Goal: Complete application form: Complete application form

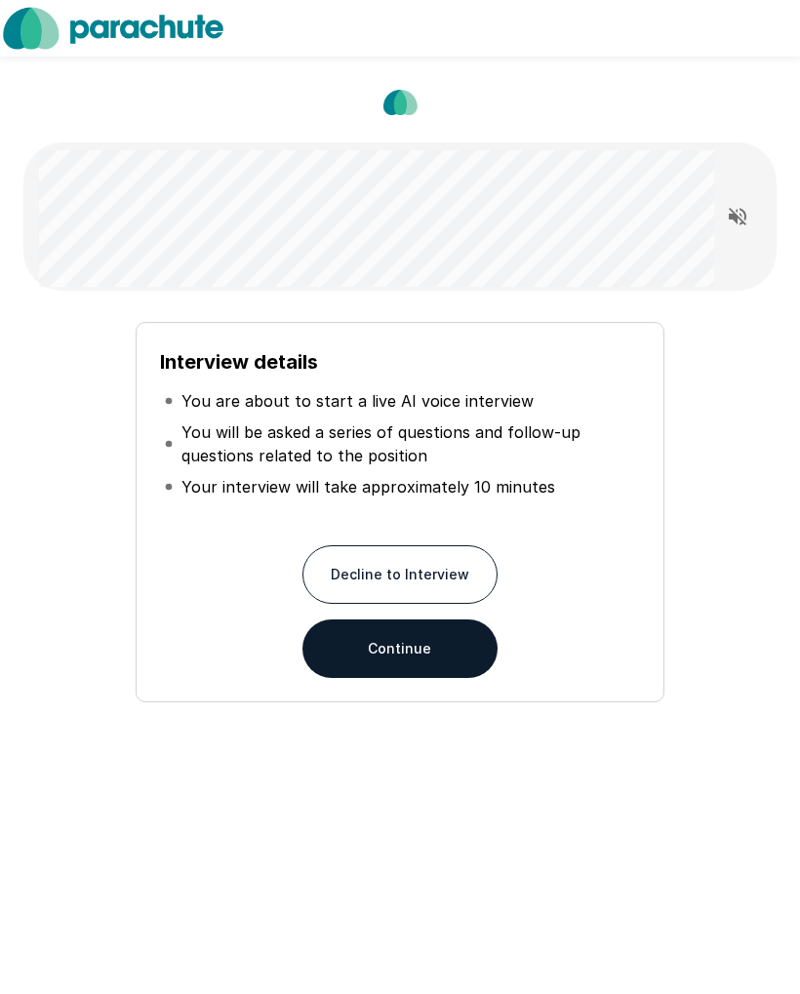
click at [339, 673] on button "Continue" at bounding box center [399, 649] width 195 height 59
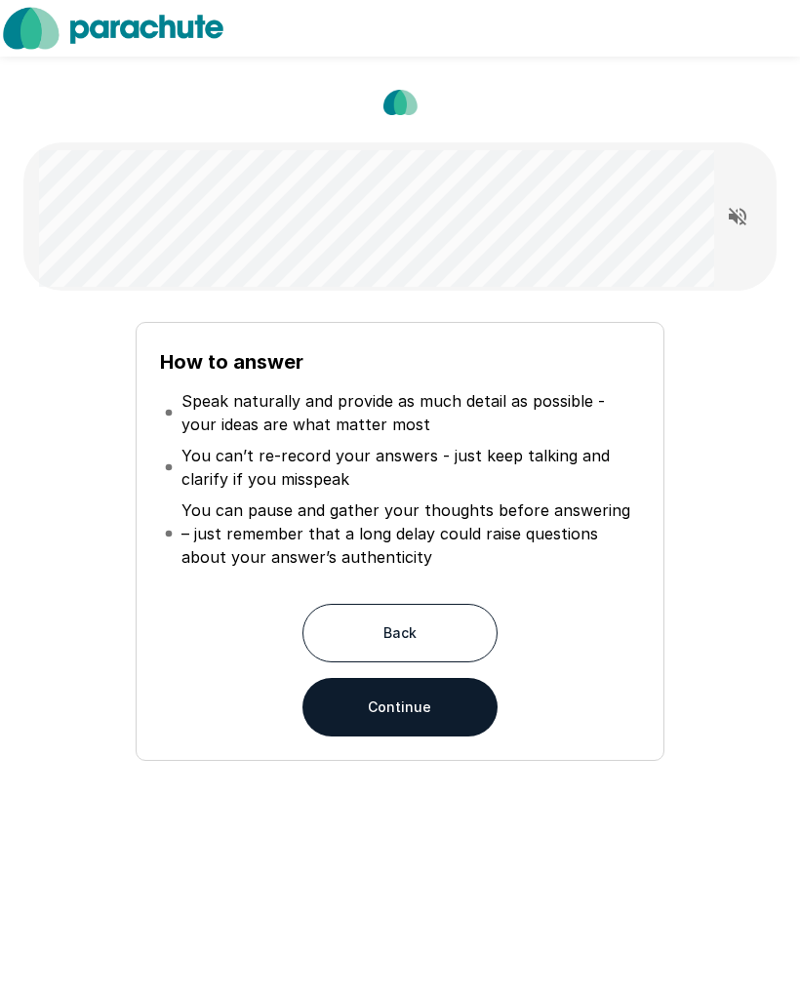
click at [345, 708] on button "Continue" at bounding box center [399, 707] width 195 height 59
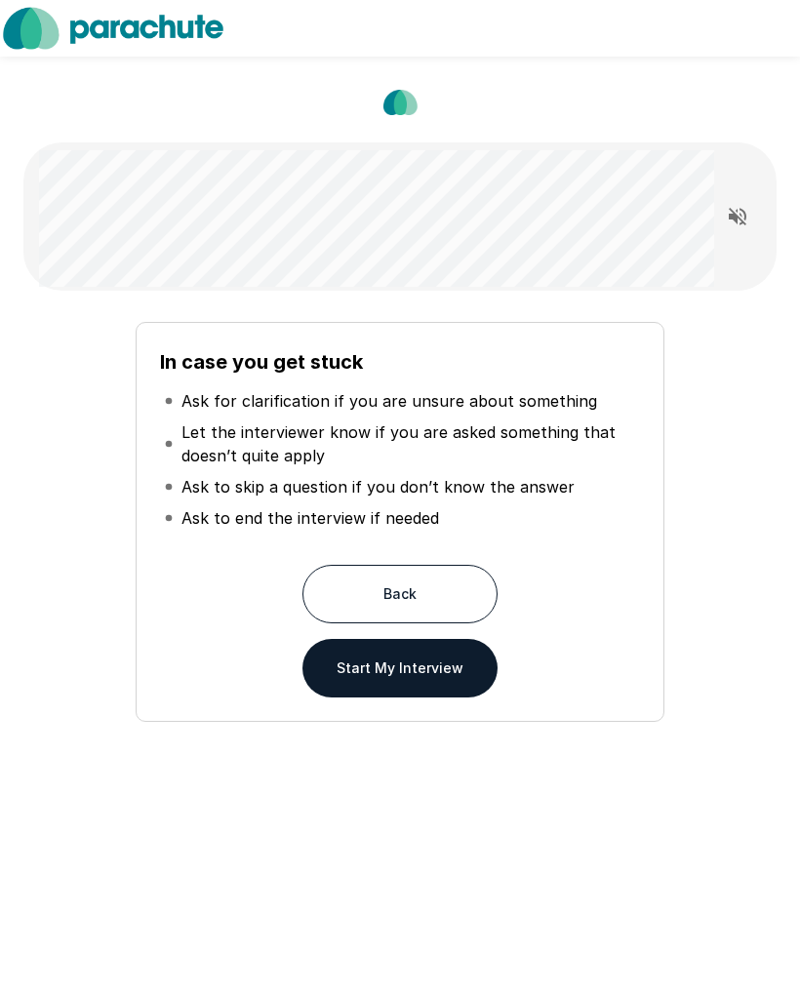
click at [336, 684] on button "Start My Interview" at bounding box center [399, 668] width 195 height 59
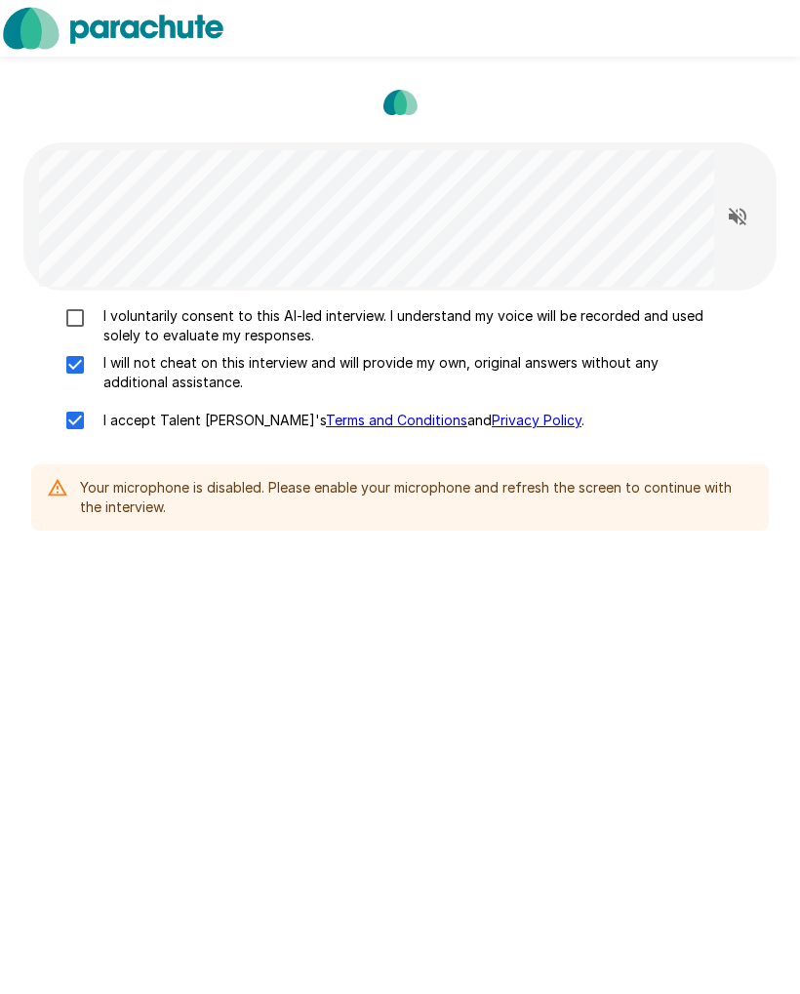
click at [770, 233] on div at bounding box center [745, 216] width 62 height 101
click at [723, 229] on button "Read questions aloud" at bounding box center [737, 216] width 39 height 39
click at [752, 188] on div at bounding box center [745, 216] width 62 height 101
click at [745, 203] on button "Stop reading questions aloud" at bounding box center [737, 216] width 39 height 39
click at [736, 212] on icon "Read questions aloud" at bounding box center [737, 216] width 23 height 23
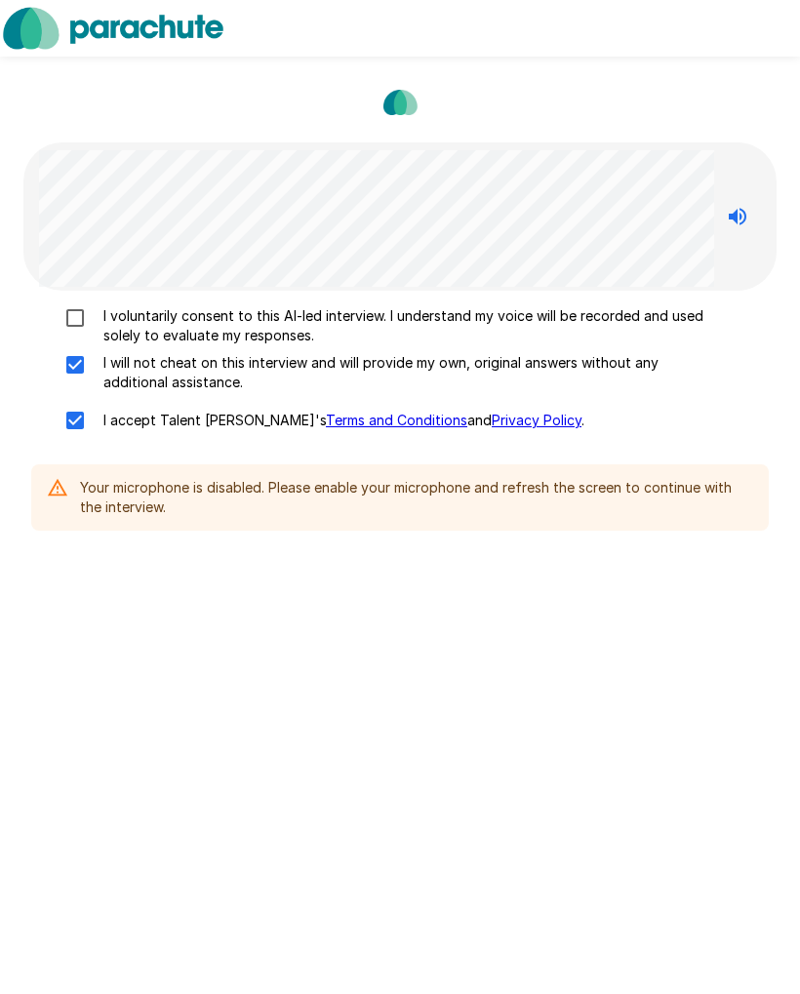
click at [784, 320] on div "I voluntarily consent to this AI-led interview. I understand my voice will be r…" at bounding box center [400, 347] width 800 height 695
click at [606, 343] on p "I voluntarily consent to this AI-led interview. I understand my voice will be r…" at bounding box center [409, 325] width 626 height 39
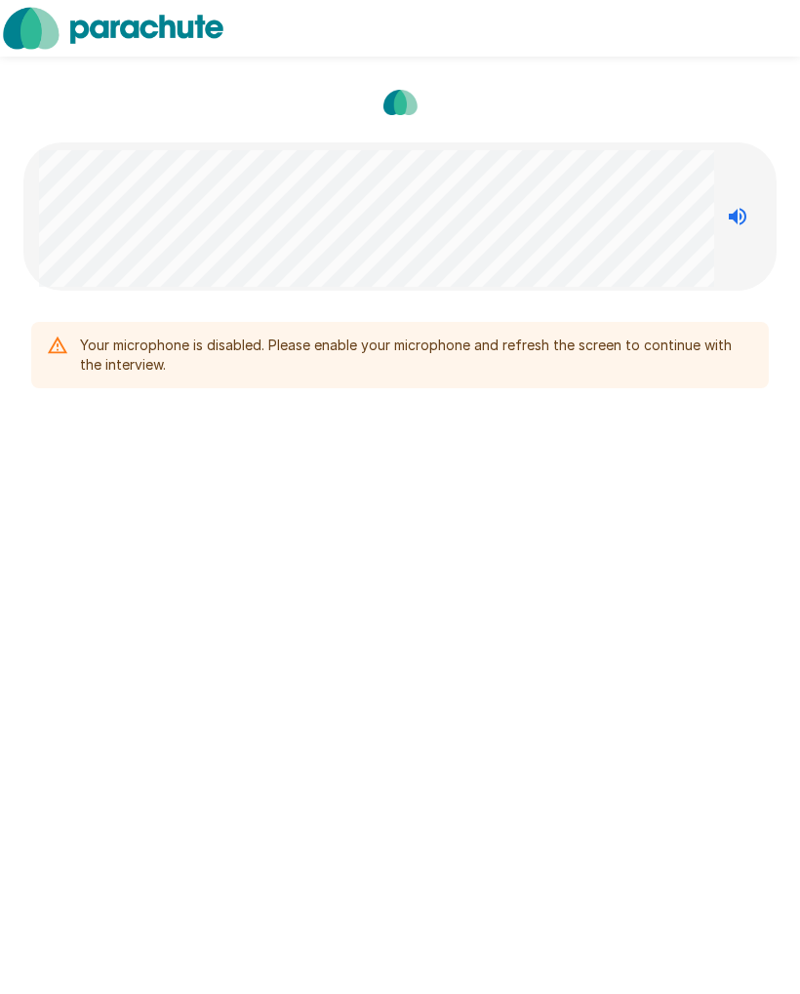
click at [720, 361] on div "Your microphone is disabled. Please enable your microphone and refresh the scre…" at bounding box center [416, 355] width 673 height 55
click at [735, 215] on icon "Stop reading questions aloud" at bounding box center [738, 217] width 18 height 18
click at [734, 214] on icon "Read questions aloud" at bounding box center [738, 217] width 18 height 18
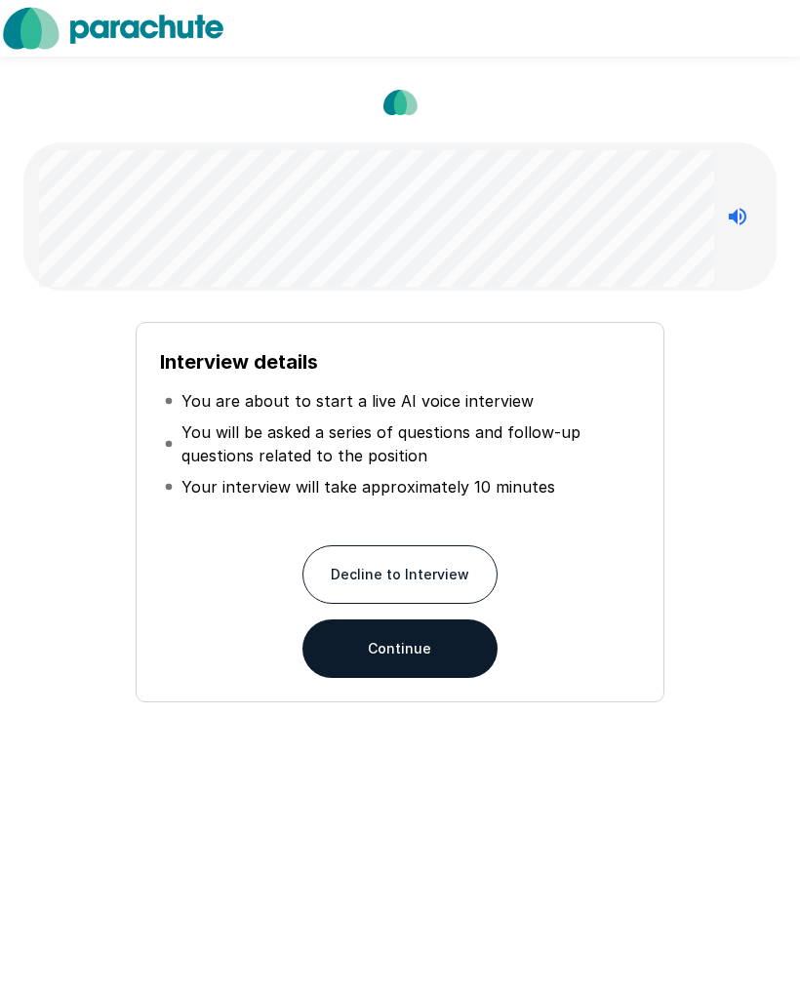
click at [434, 674] on button "Continue" at bounding box center [399, 649] width 195 height 59
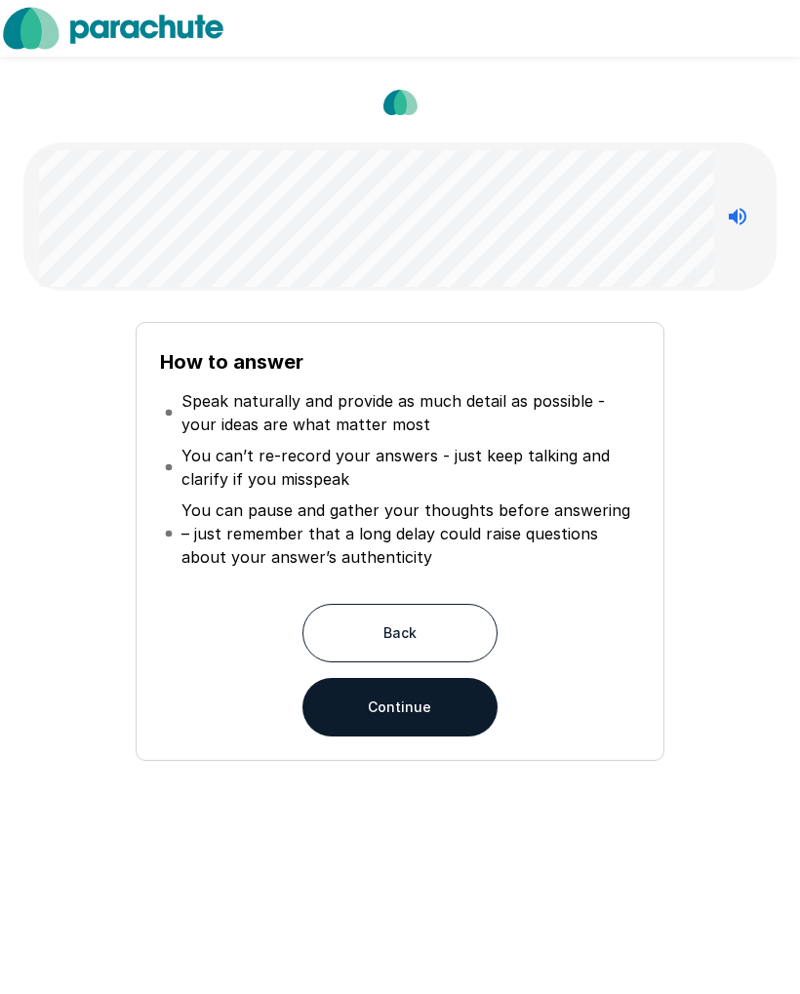
click at [446, 718] on button "Continue" at bounding box center [399, 707] width 195 height 59
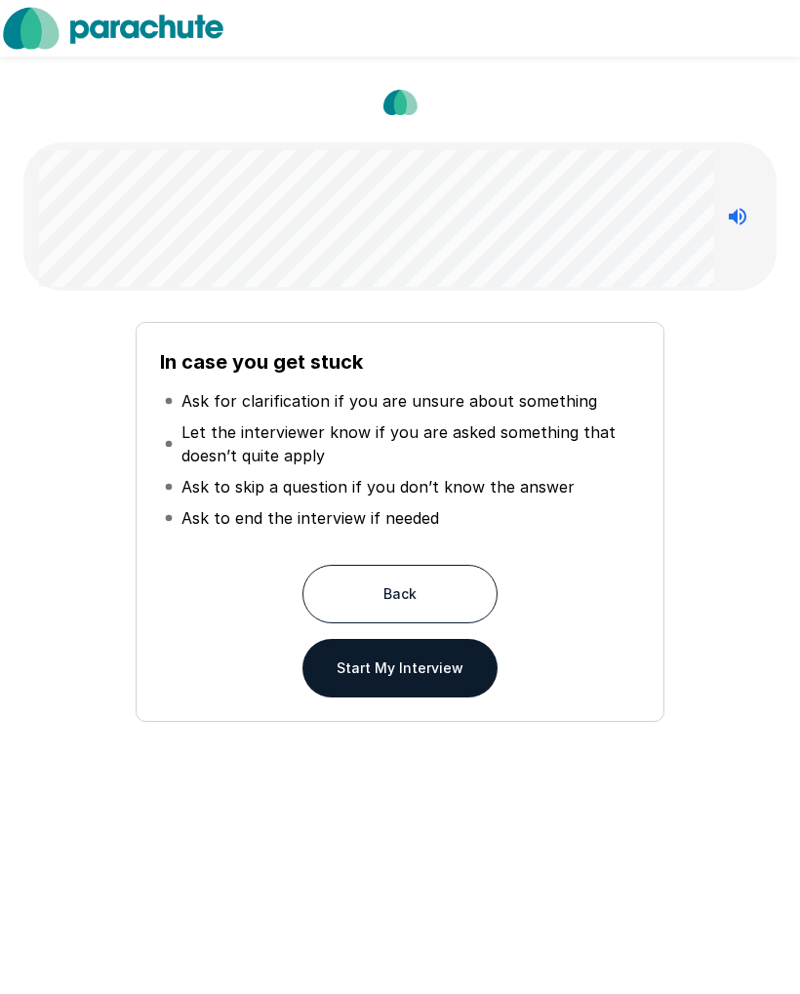
click at [447, 681] on button "Start My Interview" at bounding box center [399, 668] width 195 height 59
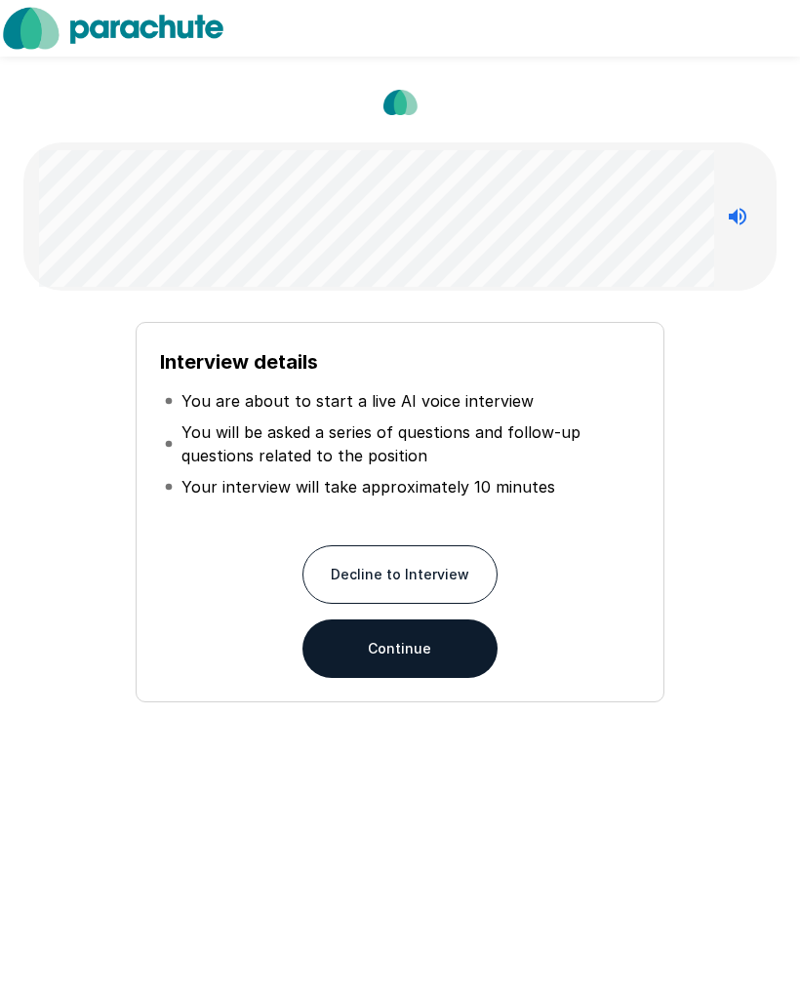
click at [467, 664] on button "Continue" at bounding box center [399, 649] width 195 height 59
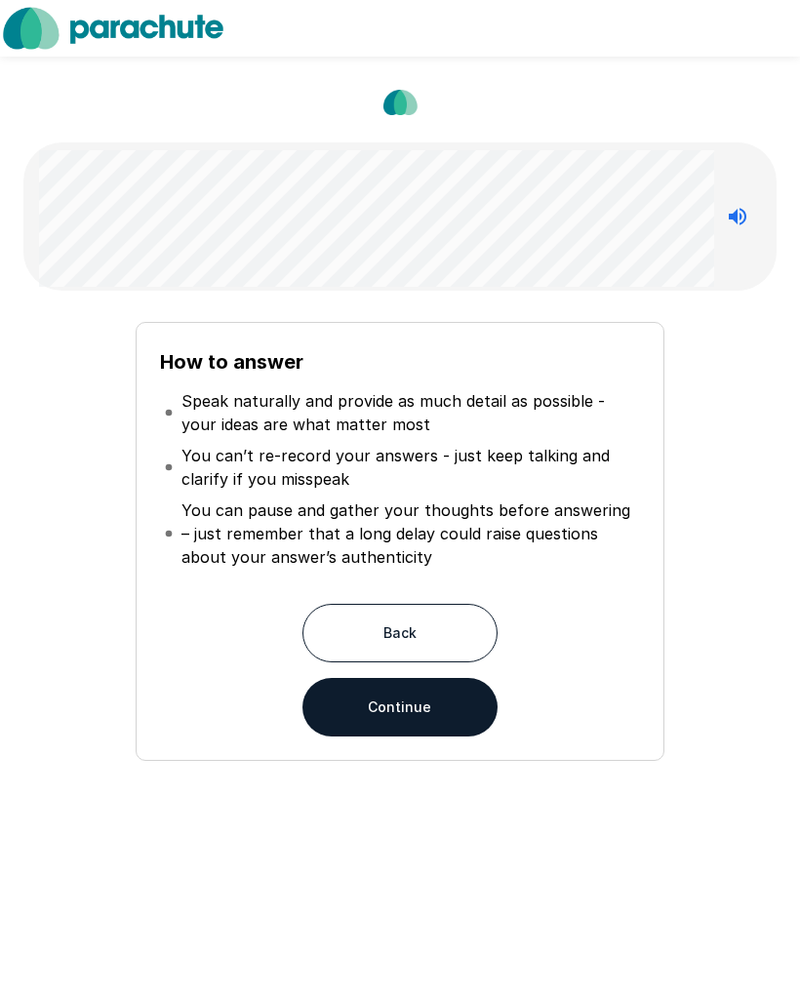
click at [466, 664] on div "Back Continue" at bounding box center [399, 670] width 479 height 133
click at [472, 721] on button "Continue" at bounding box center [399, 707] width 195 height 59
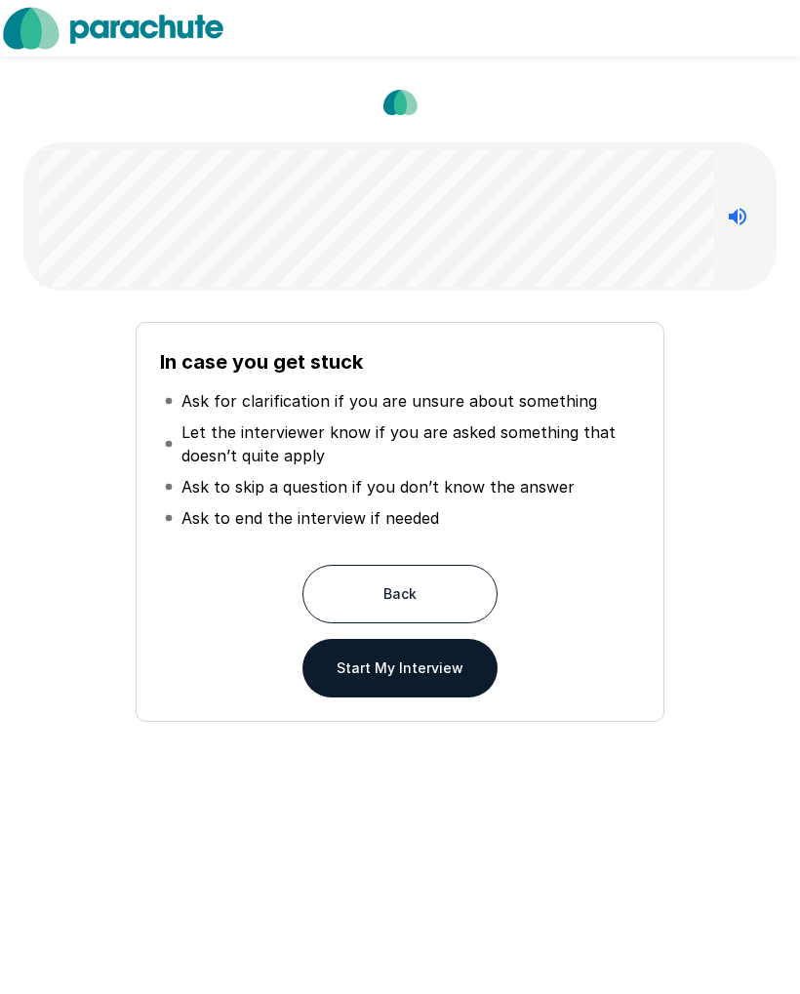
click at [462, 679] on button "Start My Interview" at bounding box center [399, 668] width 195 height 59
